Goal: Information Seeking & Learning: Learn about a topic

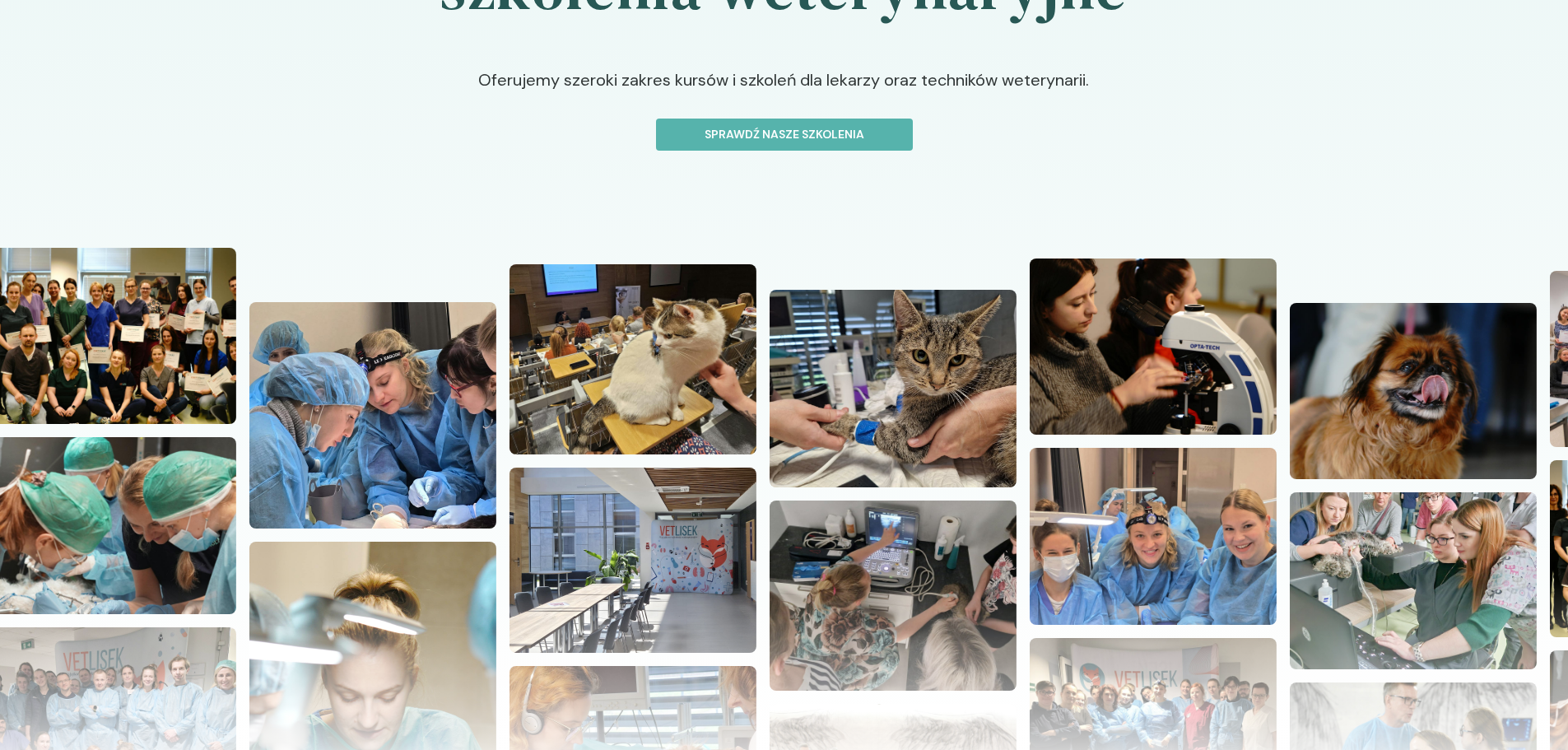
scroll to position [247, 0]
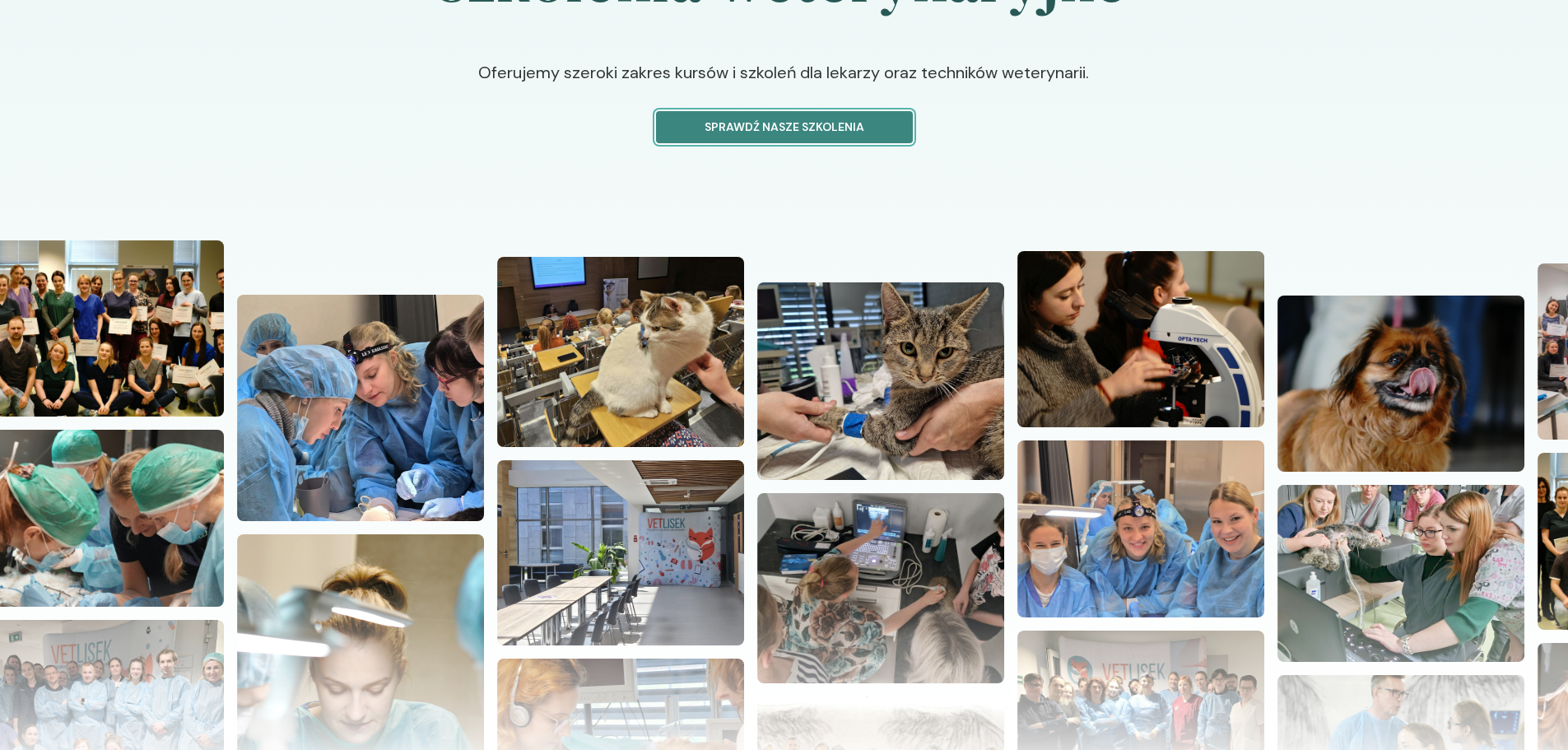
click at [851, 140] on button "Sprawdź nasze szkolenia" at bounding box center [784, 127] width 257 height 32
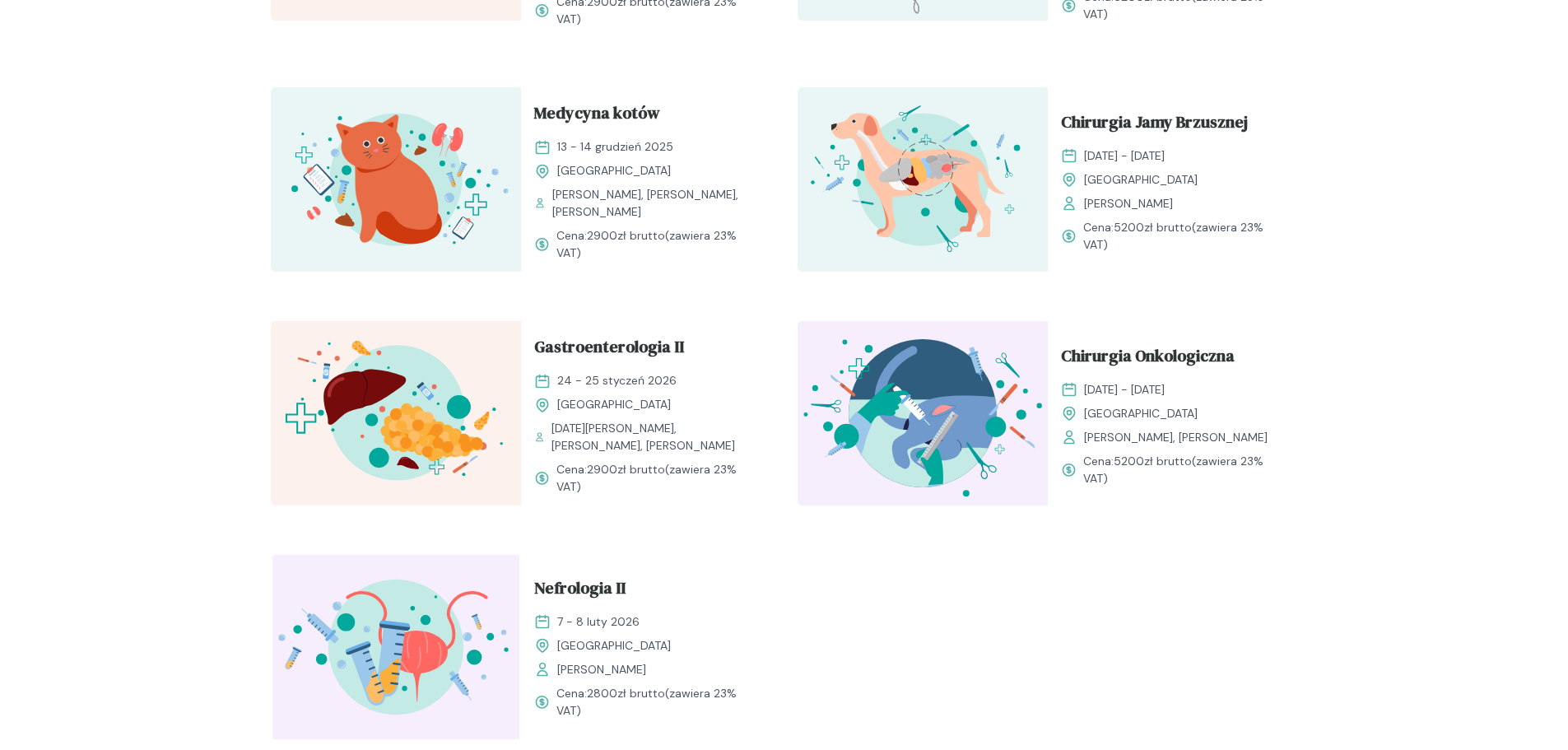
scroll to position [1729, 0]
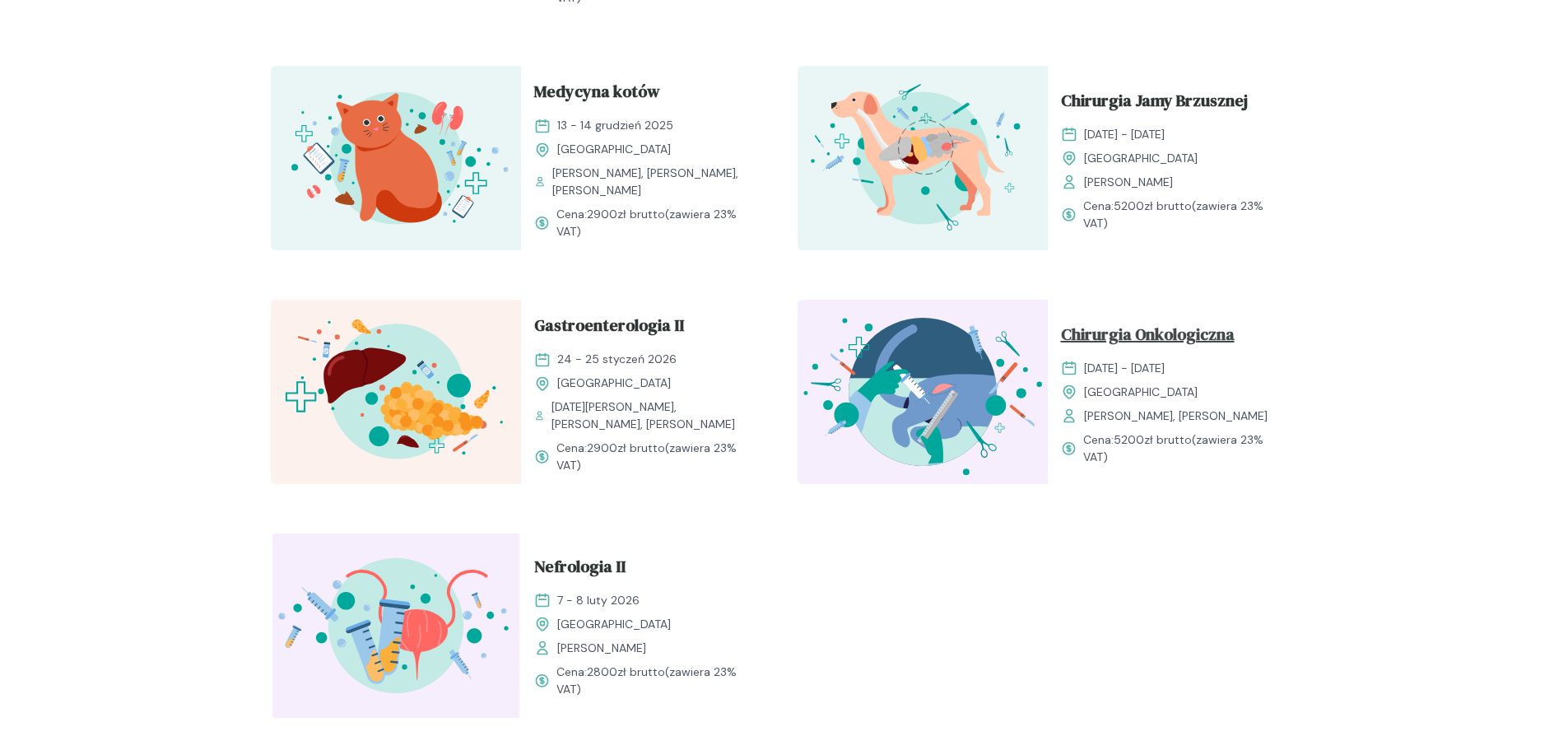
click at [1181, 322] on span "Chirurgia Onkologiczna" at bounding box center [1148, 337] width 174 height 31
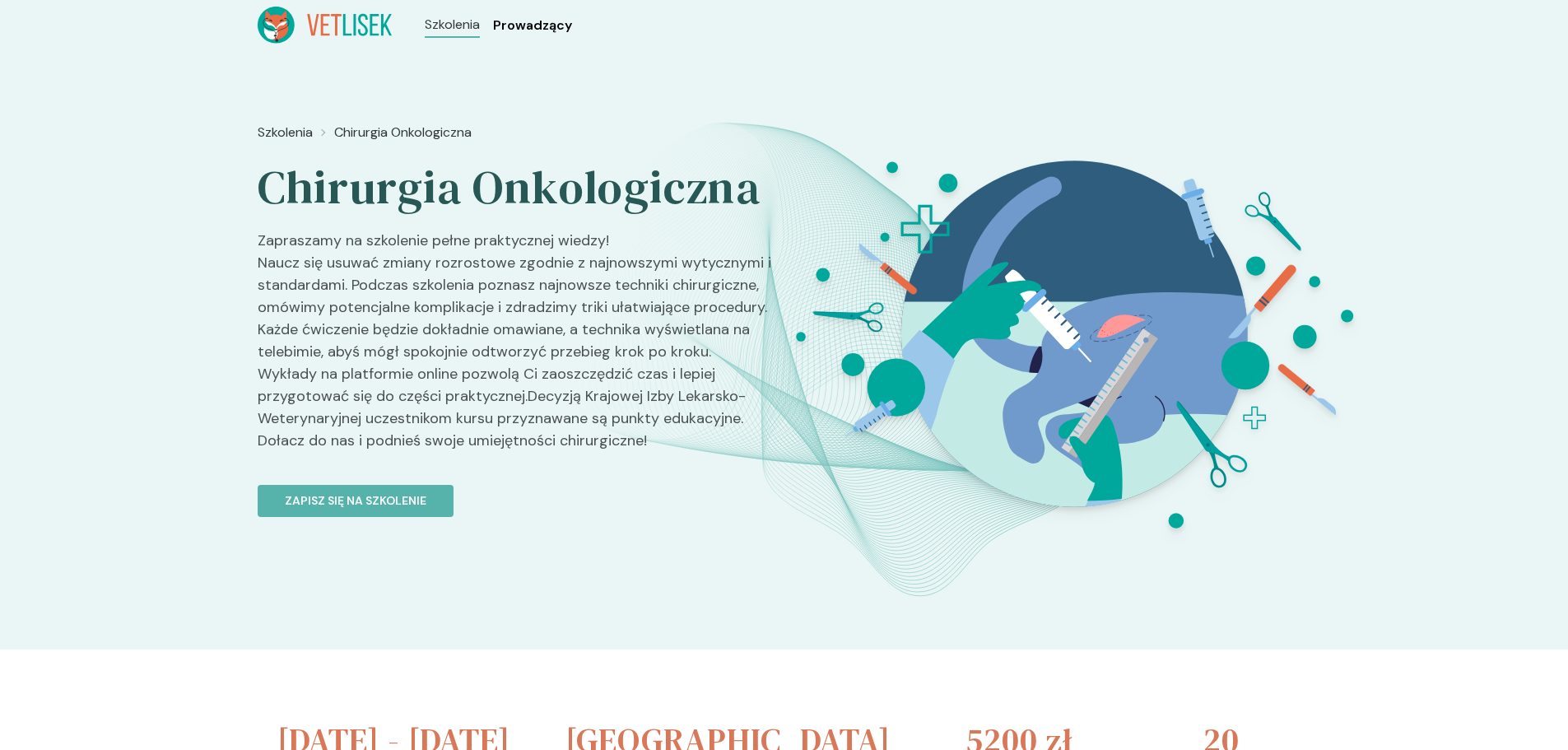
click at [551, 27] on span "Prowadzący" at bounding box center [532, 25] width 79 height 20
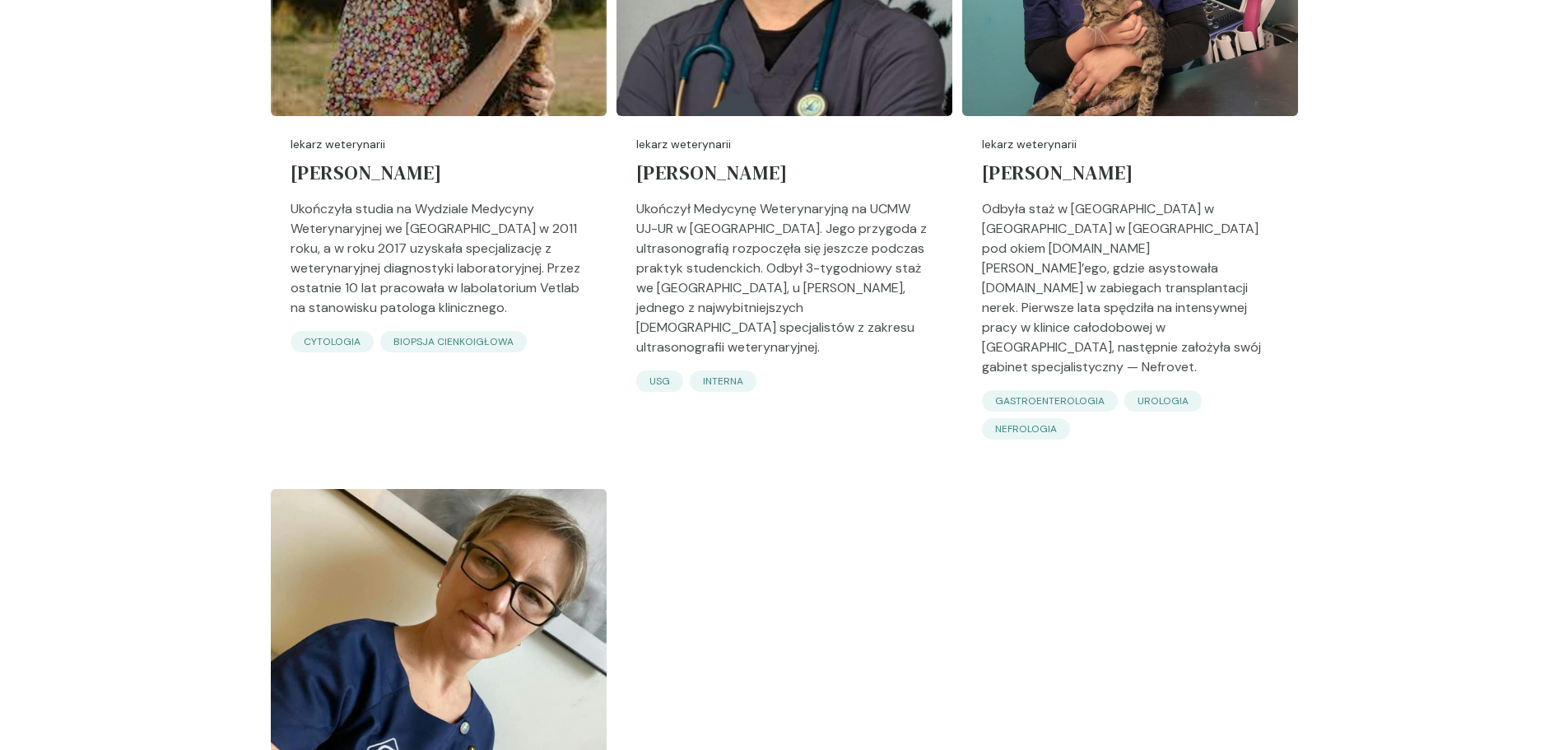
scroll to position [5185, 0]
